Goal: Find specific page/section: Find specific page/section

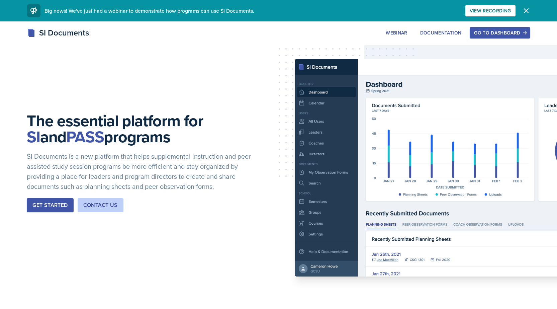
click at [503, 39] on div "SI Documents Webinar Documentation Go to Dashboard Sign Up Go to Dashboard" at bounding box center [278, 40] width 557 height 27
click at [505, 33] on div "Go to Dashboard" at bounding box center [500, 32] width 52 height 5
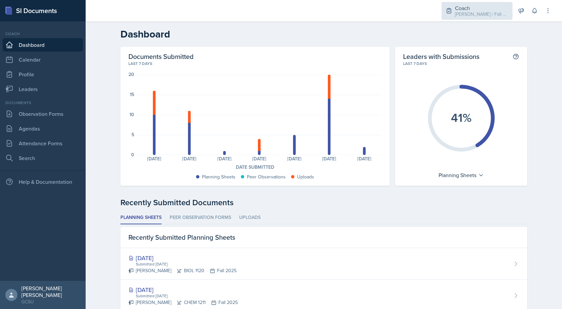
click at [486, 9] on div "Coach" at bounding box center [482, 8] width 54 height 8
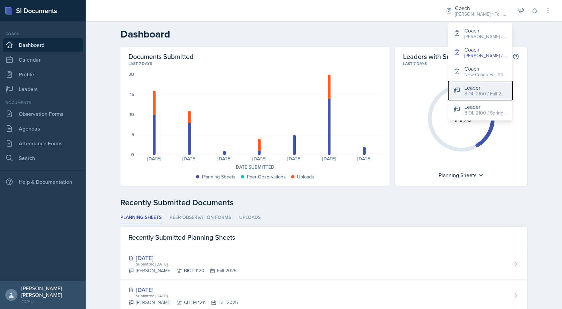
click at [489, 94] on div "BIOL 2100 / Fall 2024" at bounding box center [486, 93] width 43 height 7
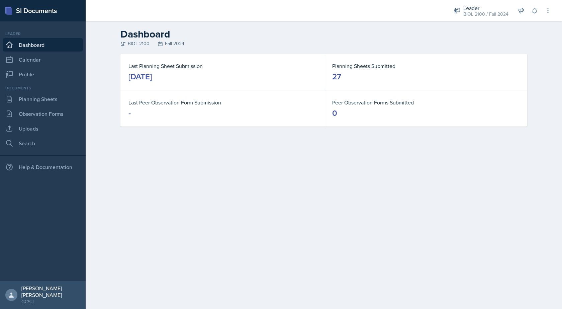
click at [28, 41] on link "Dashboard" at bounding box center [43, 44] width 80 height 13
